Goal: Find specific page/section: Find specific page/section

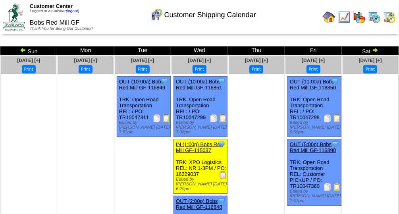
click at [373, 14] on img at bounding box center [374, 17] width 13 height 13
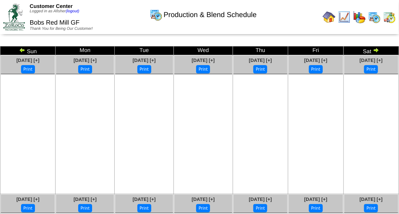
click at [24, 51] on img at bounding box center [22, 50] width 6 height 6
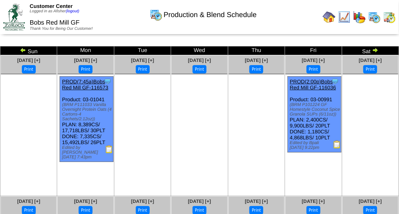
click at [21, 52] on img at bounding box center [23, 50] width 6 height 6
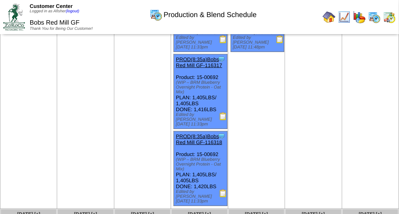
scroll to position [1412, 0]
